Goal: Check status: Check status

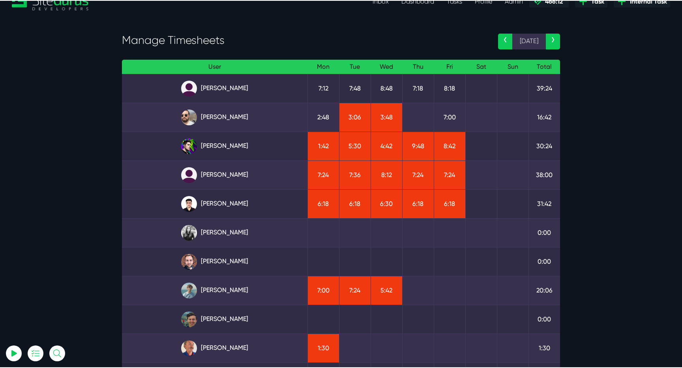
scroll to position [15, 0]
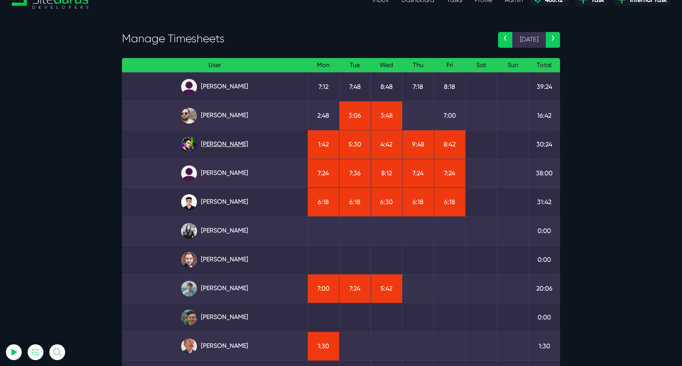
click at [235, 143] on link "[PERSON_NAME]" at bounding box center [214, 145] width 173 height 16
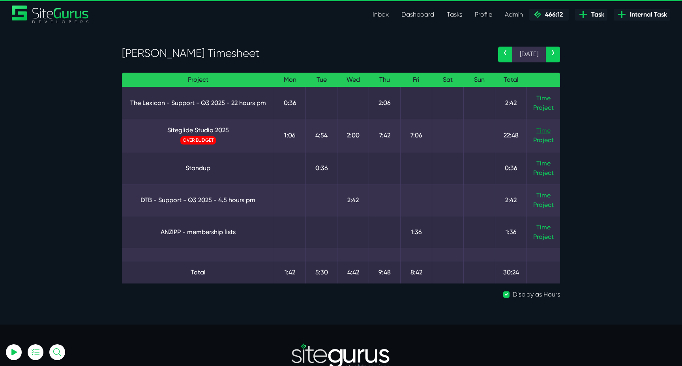
click at [541, 128] on link "Time" at bounding box center [544, 131] width 14 height 8
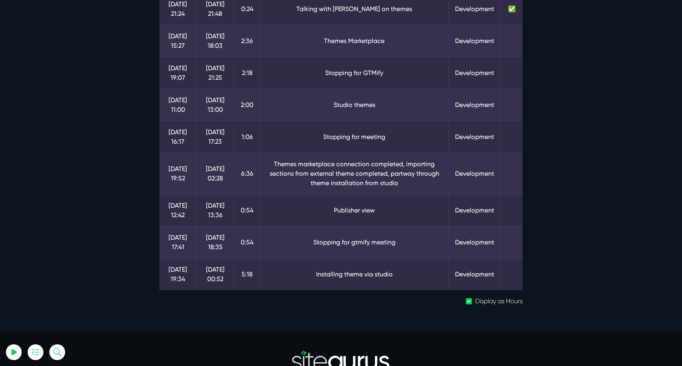
scroll to position [175, 0]
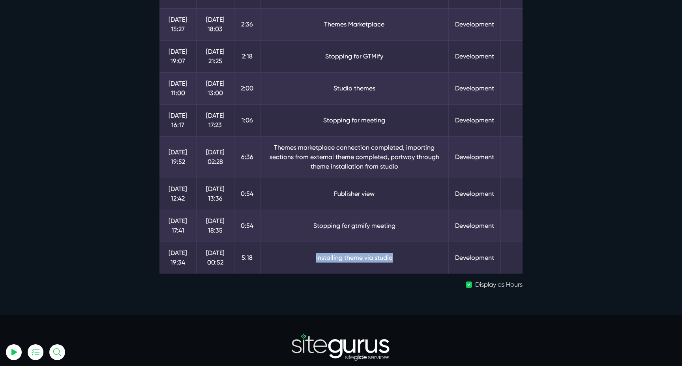
drag, startPoint x: 308, startPoint y: 259, endPoint x: 421, endPoint y: 262, distance: 112.6
click at [421, 262] on td "Installing theme via studio" at bounding box center [354, 258] width 189 height 32
drag, startPoint x: 417, startPoint y: 263, endPoint x: 298, endPoint y: 254, distance: 120.0
click at [298, 254] on td "Installing theme via studio" at bounding box center [354, 258] width 189 height 32
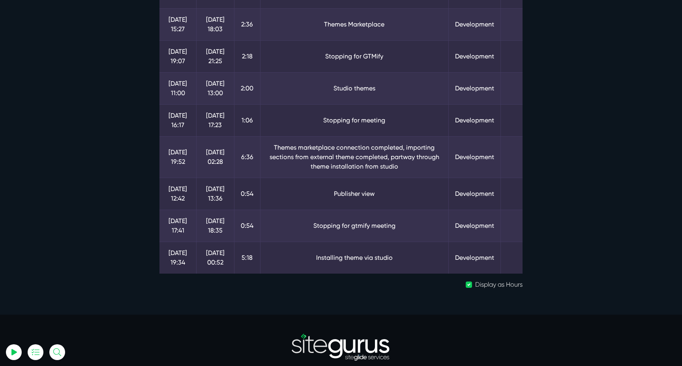
click at [339, 244] on td "Installing theme via studio" at bounding box center [354, 258] width 189 height 32
